Goal: Information Seeking & Learning: Learn about a topic

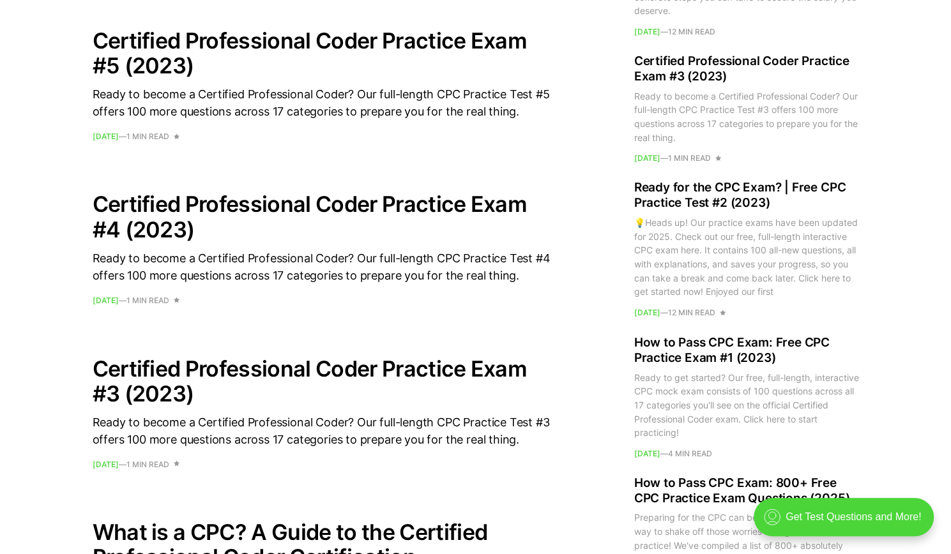
scroll to position [1105, 0]
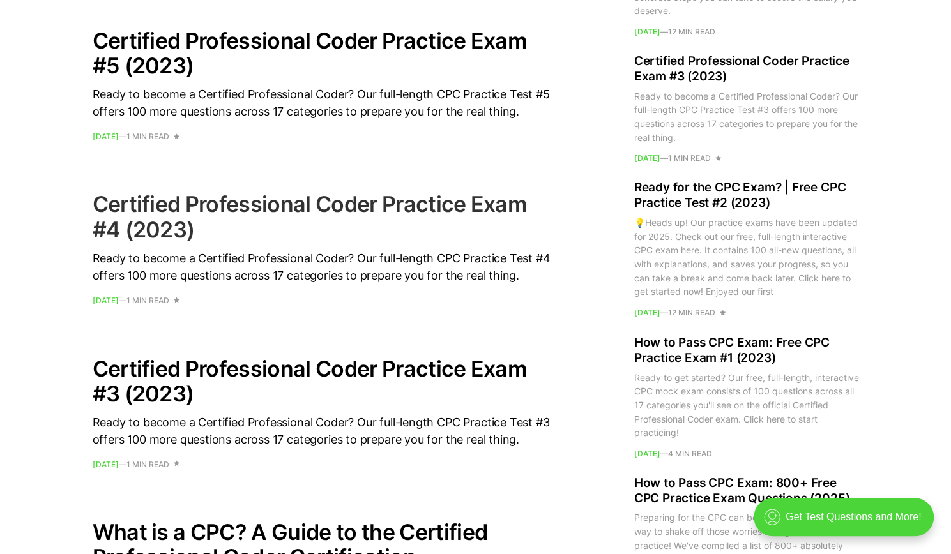
click at [131, 222] on h2 "Certified Professional Coder Practice Exam #4 (2023)" at bounding box center [323, 217] width 460 height 50
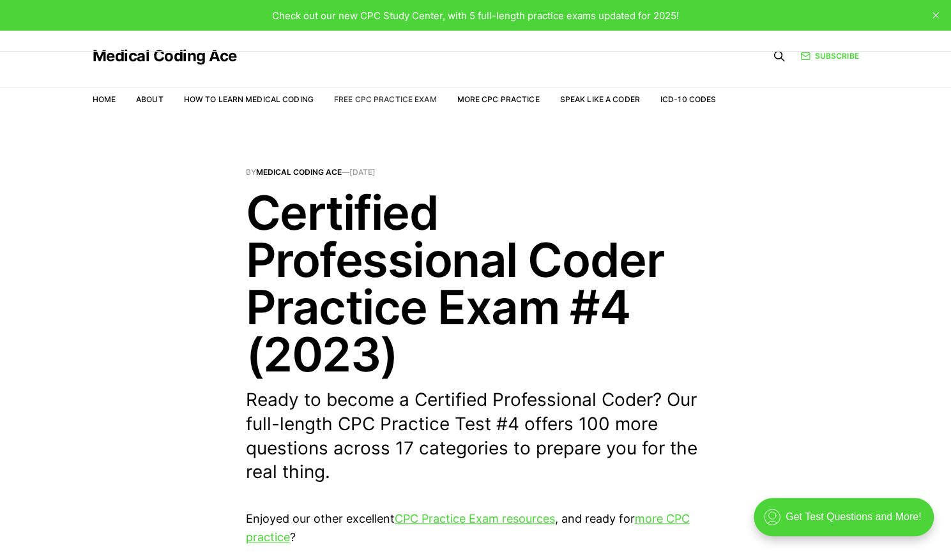
click at [393, 98] on link "Free CPC Practice Exam" at bounding box center [385, 100] width 103 height 10
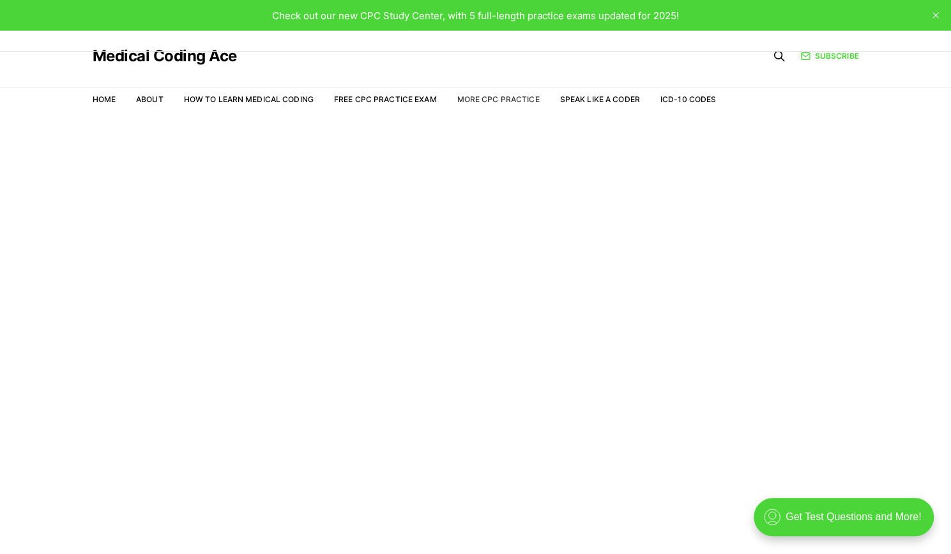
click at [517, 99] on link "More CPC Practice" at bounding box center [498, 100] width 82 height 10
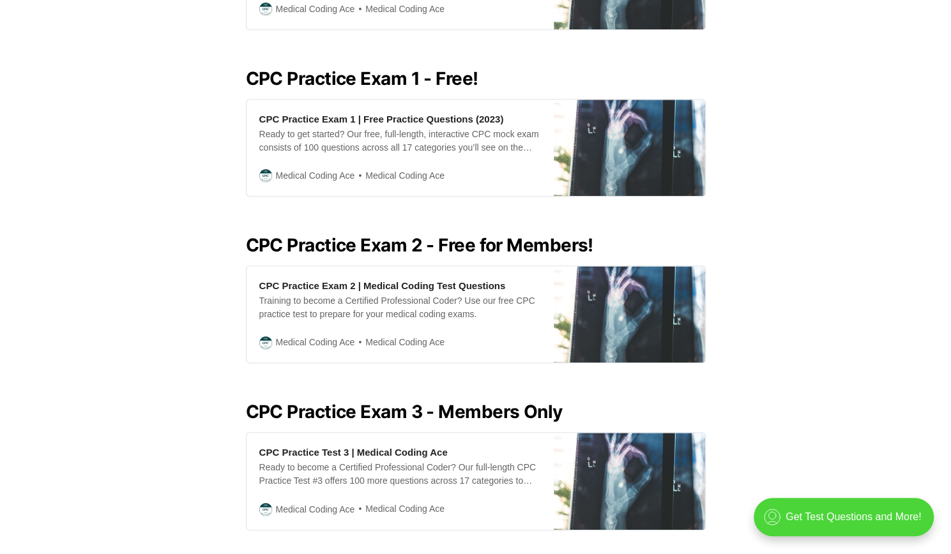
scroll to position [390, 0]
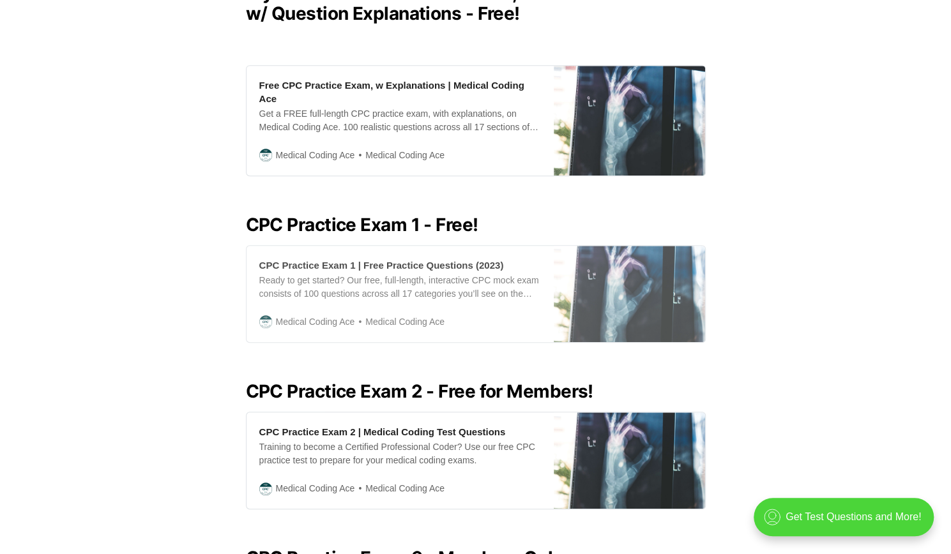
click at [438, 274] on div "Ready to get started? Our free, full-length, interactive CPC mock exam consists…" at bounding box center [400, 287] width 282 height 27
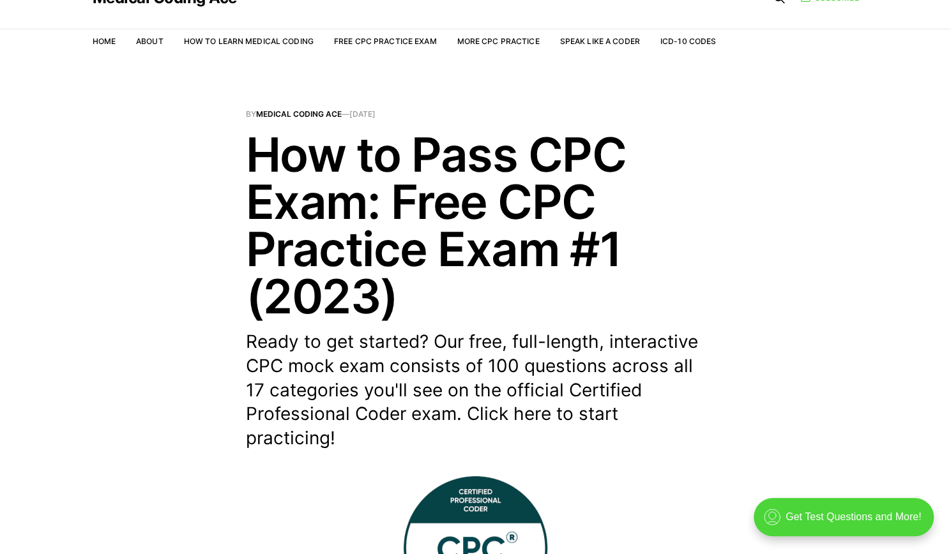
scroll to position [54, 0]
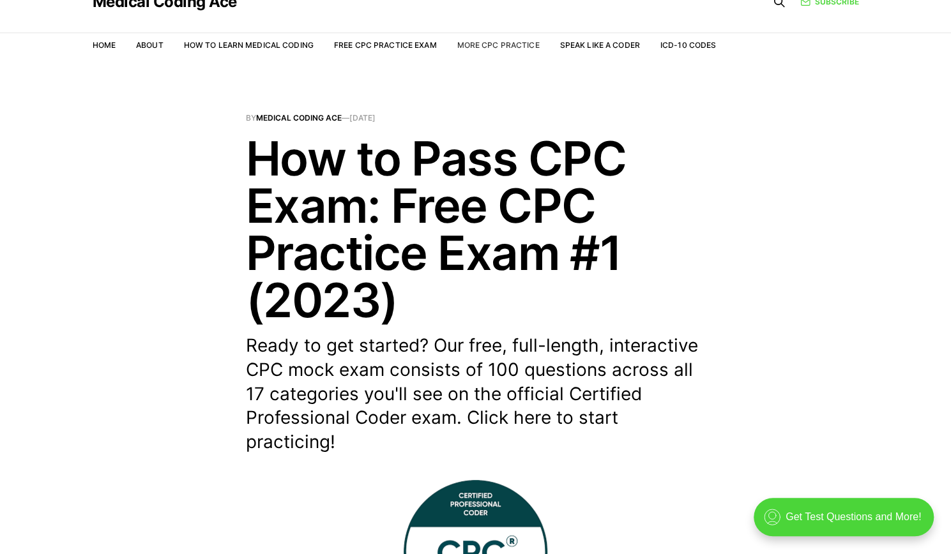
click at [502, 43] on link "More CPC Practice" at bounding box center [498, 45] width 82 height 10
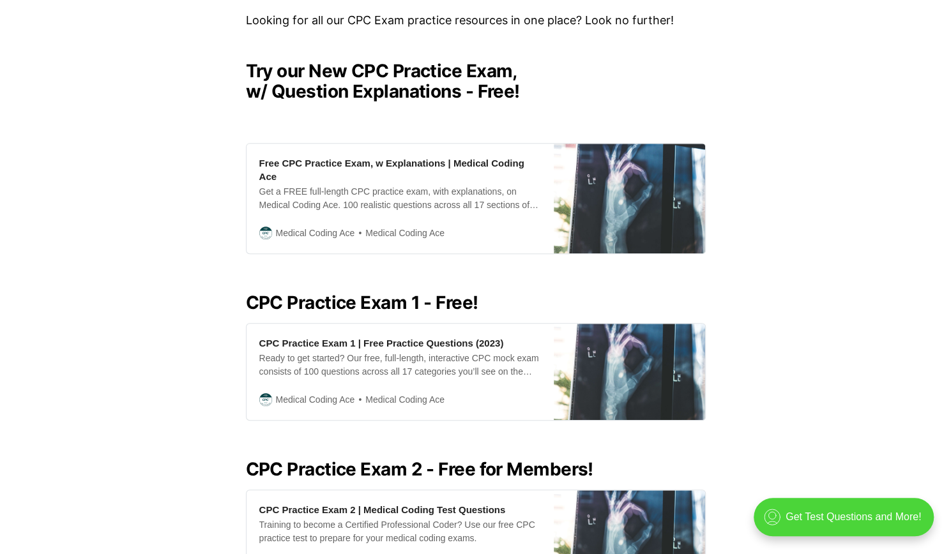
scroll to position [304, 0]
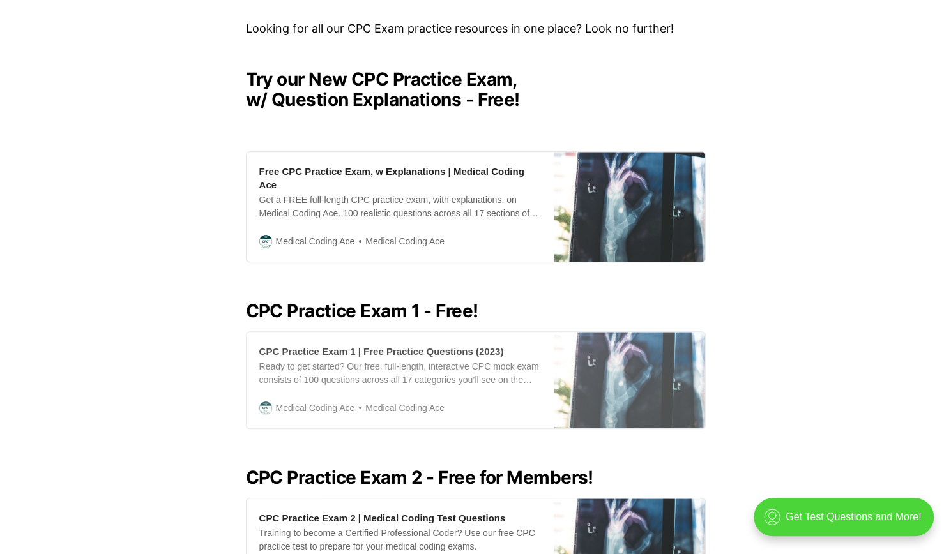
click at [315, 345] on div "CPC Practice Exam 1 | Free Practice Questions (2023)" at bounding box center [381, 351] width 245 height 13
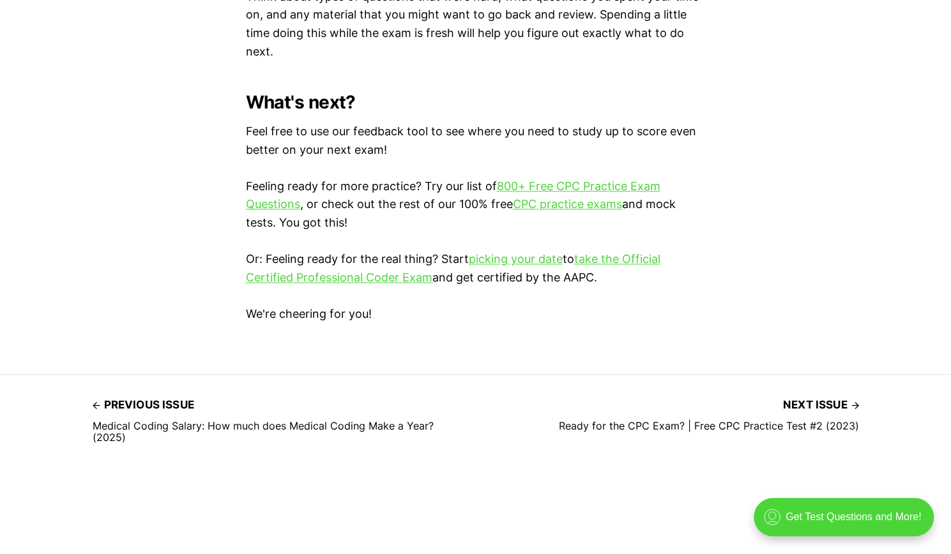
scroll to position [3713, 0]
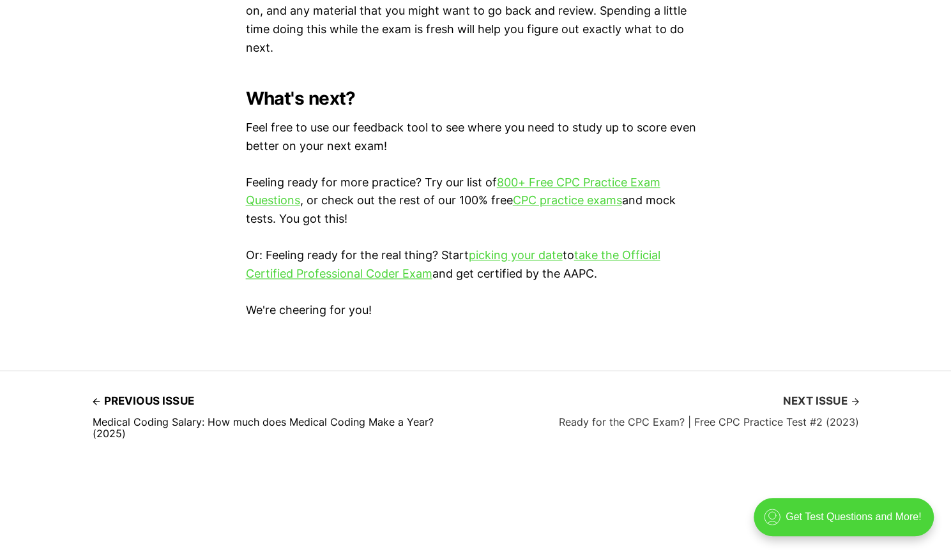
click at [799, 400] on span "Next issue" at bounding box center [821, 401] width 76 height 20
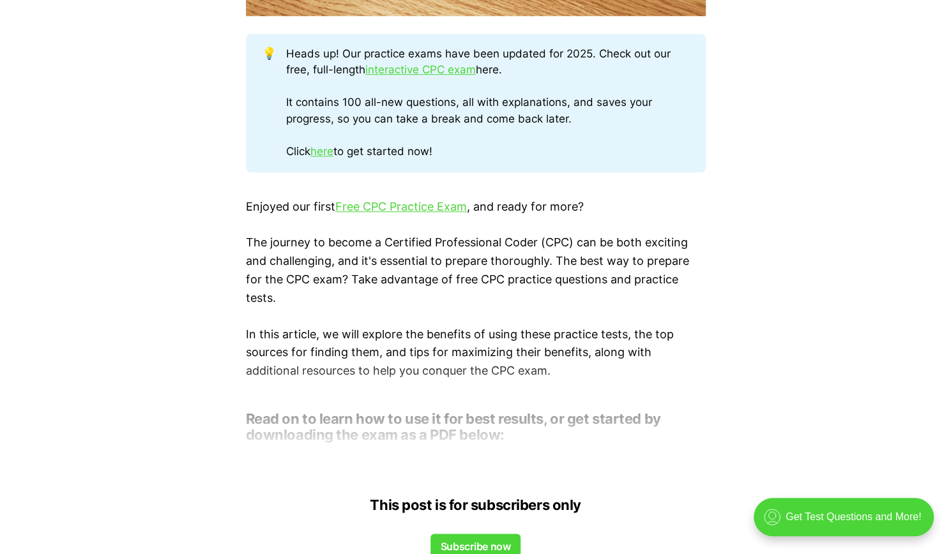
scroll to position [732, 0]
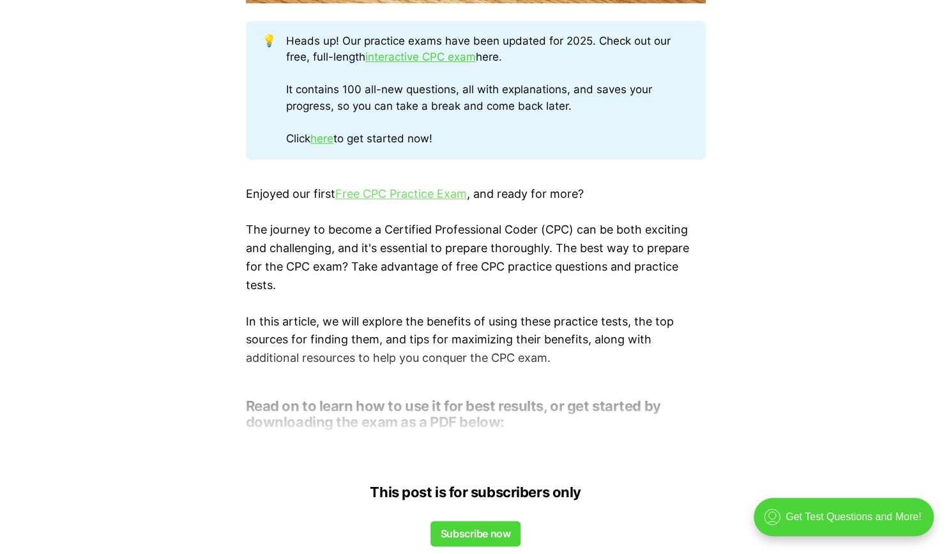
click at [393, 190] on link "Free CPC Practice Exam" at bounding box center [401, 193] width 132 height 13
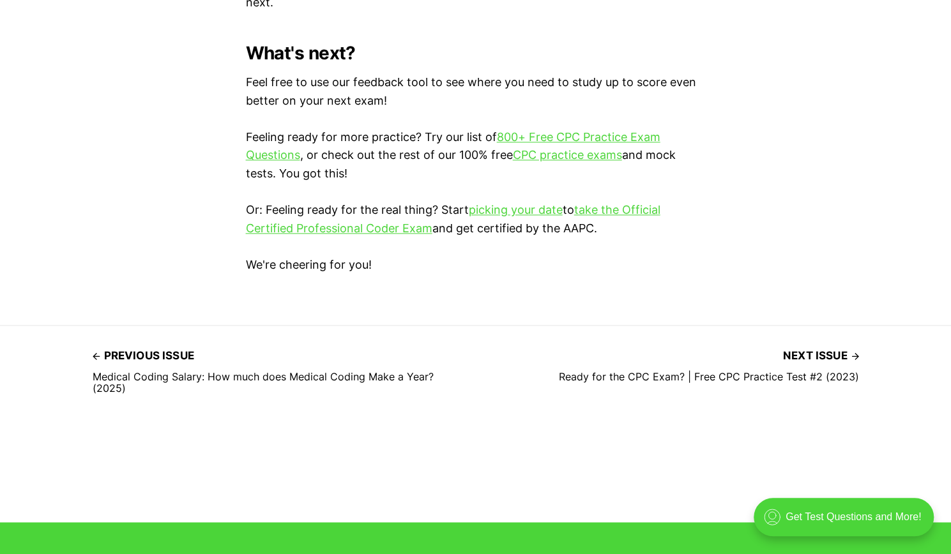
scroll to position [3766, 0]
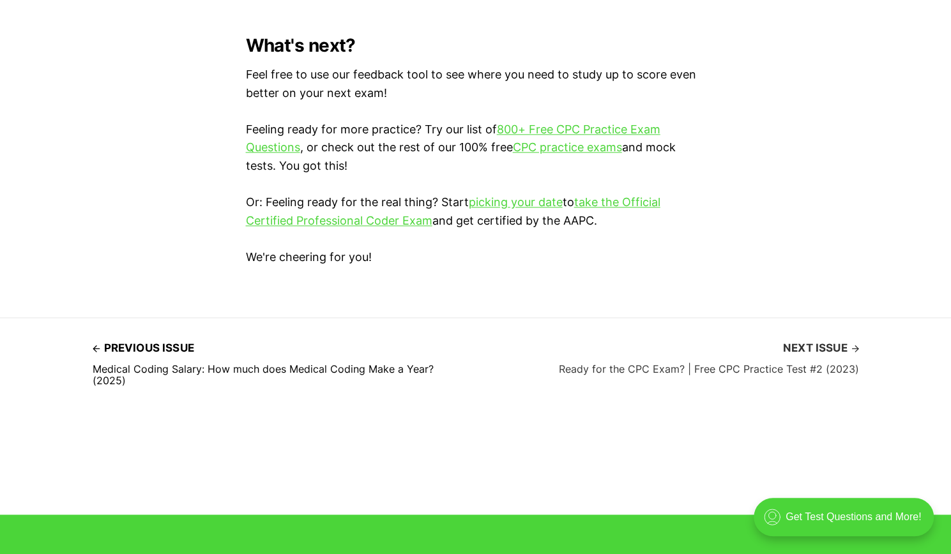
click at [797, 356] on link "Next issue Ready for the CPC Exam? | Free CPC Practice Test #2 (2023)" at bounding box center [709, 356] width 300 height 36
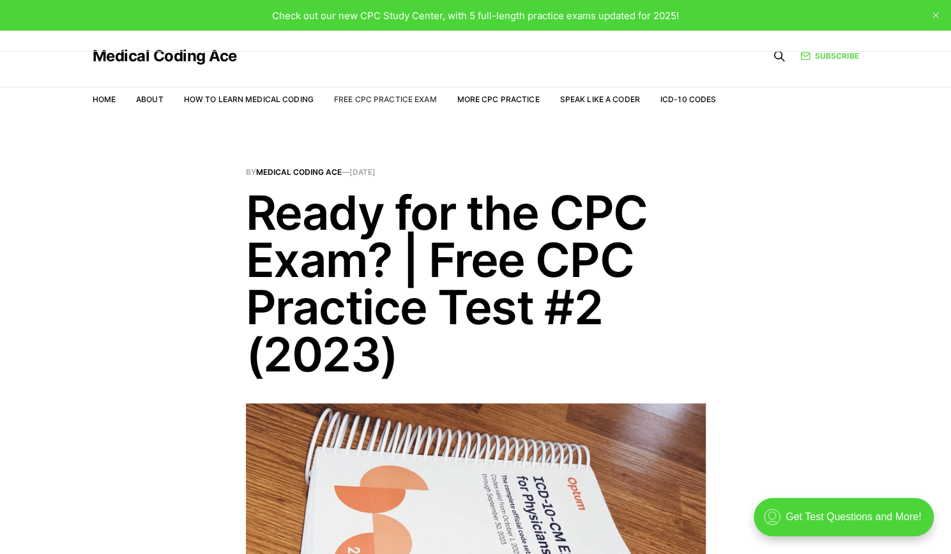
click at [370, 102] on link "Free CPC Practice Exam" at bounding box center [385, 100] width 103 height 10
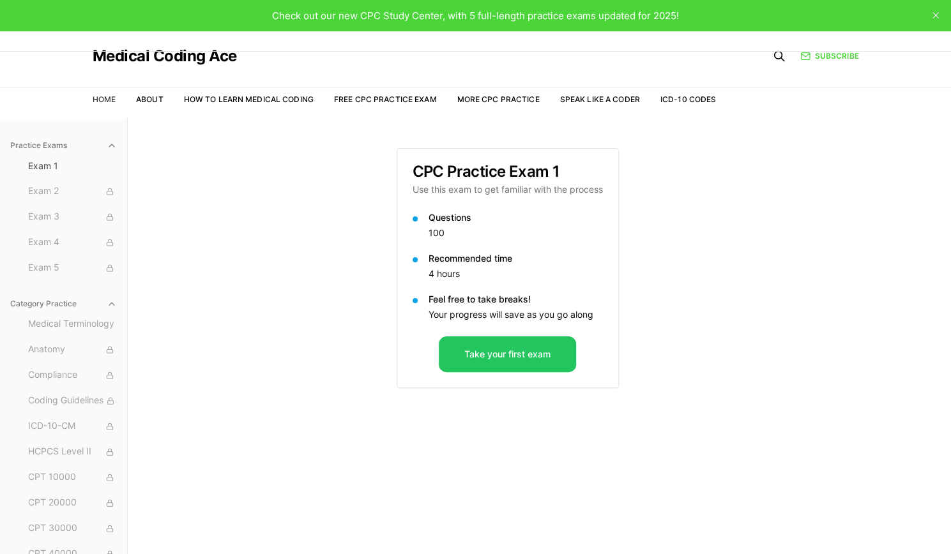
click at [102, 100] on link "Home" at bounding box center [104, 100] width 23 height 10
